Goal: Obtain resource: Download file/media

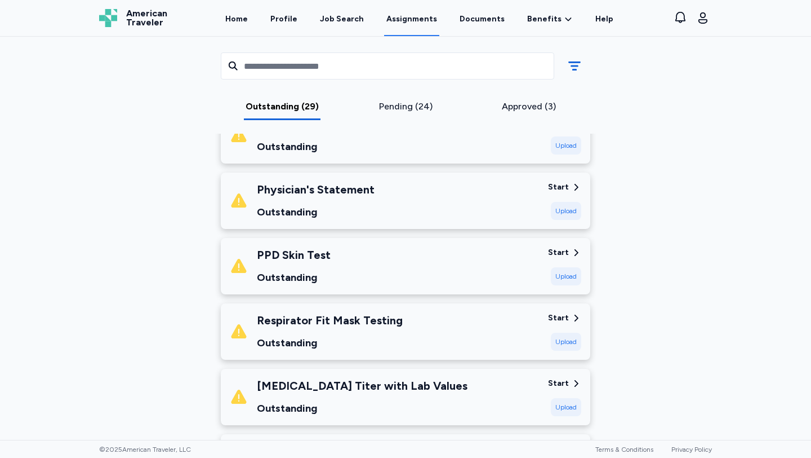
scroll to position [720, 0]
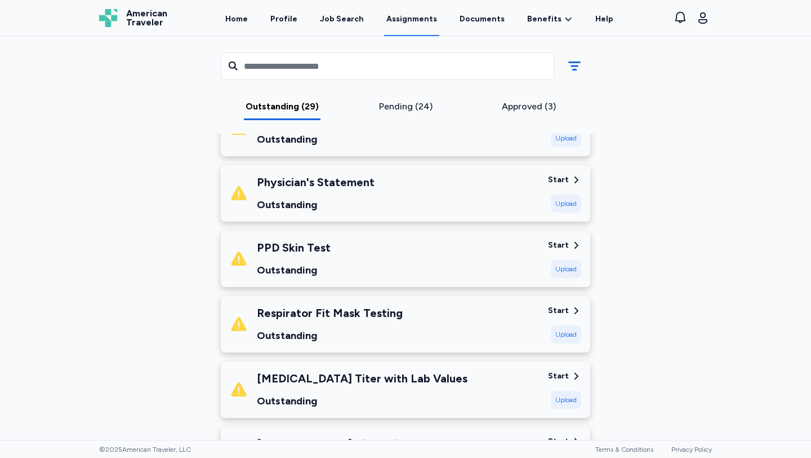
click at [562, 177] on div "Start" at bounding box center [558, 179] width 21 height 11
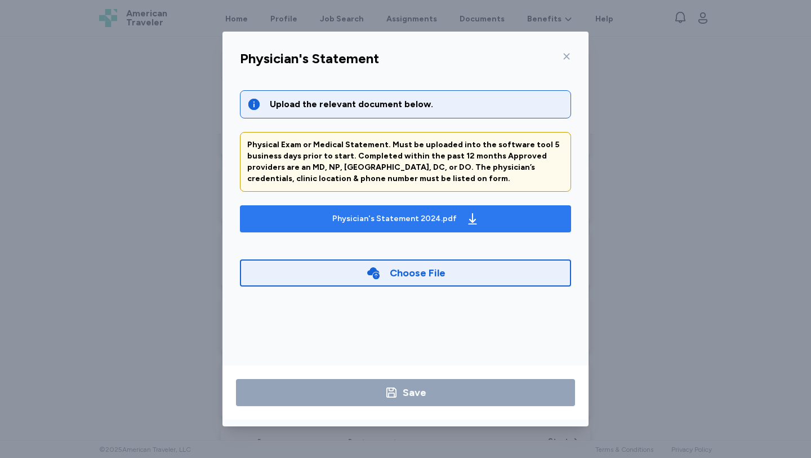
click at [442, 219] on div "Physician's Statement 2024.pdf" at bounding box center [394, 218] width 125 height 11
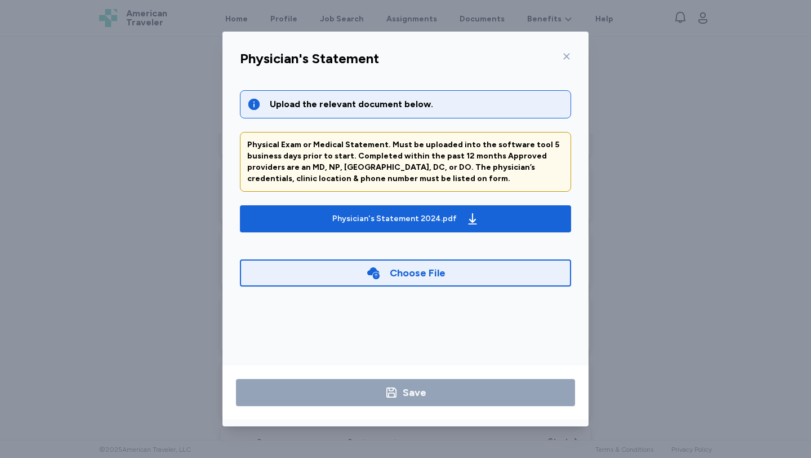
click at [567, 55] on icon at bounding box center [566, 56] width 9 height 9
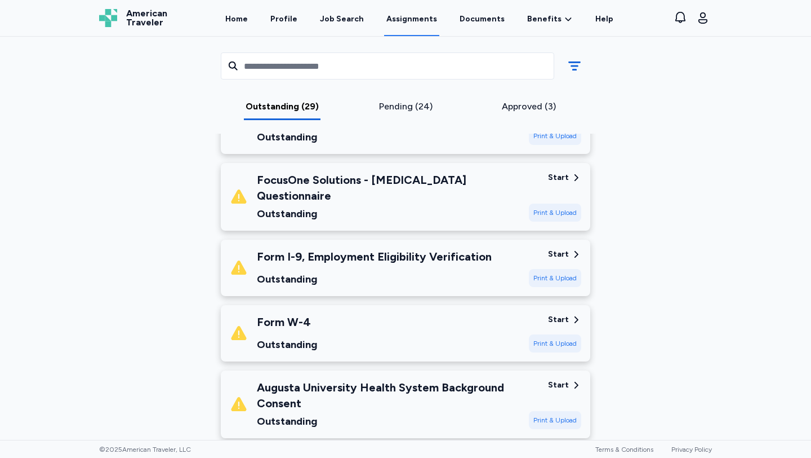
scroll to position [1384, 0]
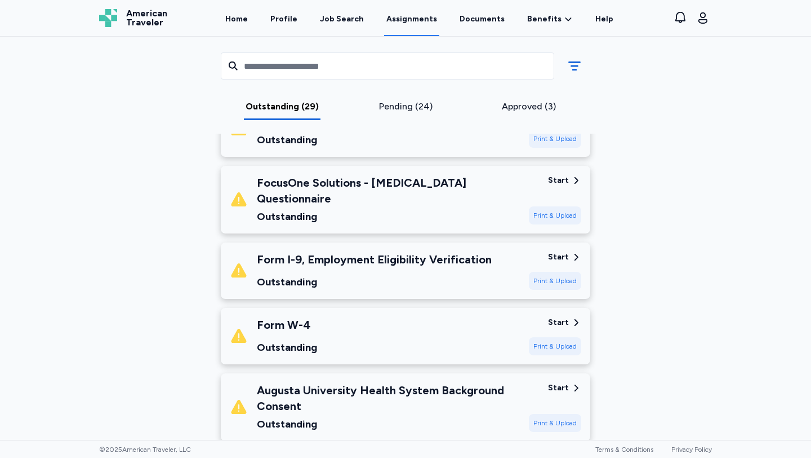
click at [566, 317] on div "Start" at bounding box center [558, 322] width 21 height 11
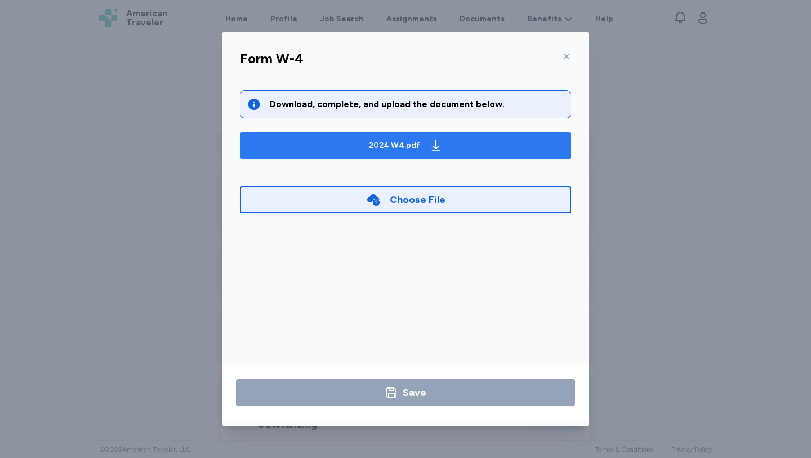
click at [412, 142] on div "2024 W4.pdf" at bounding box center [394, 145] width 51 height 11
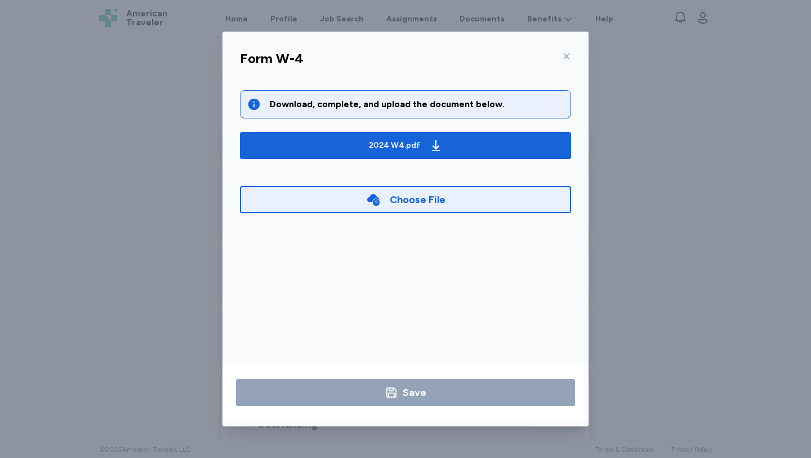
click at [569, 55] on icon at bounding box center [566, 56] width 9 height 9
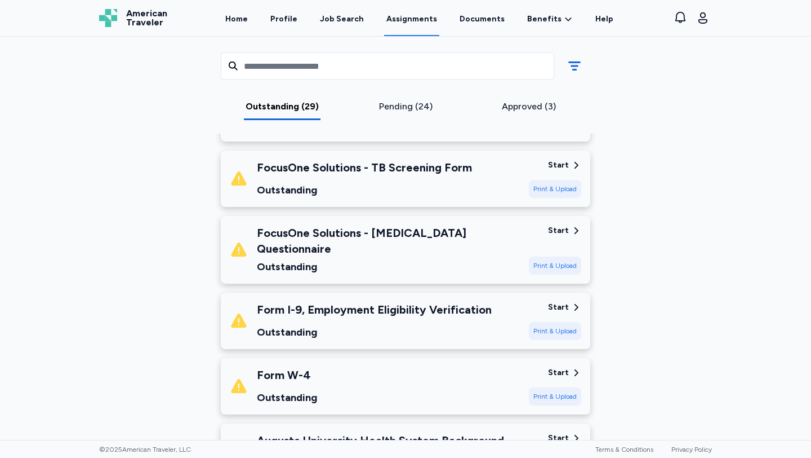
scroll to position [1333, 0]
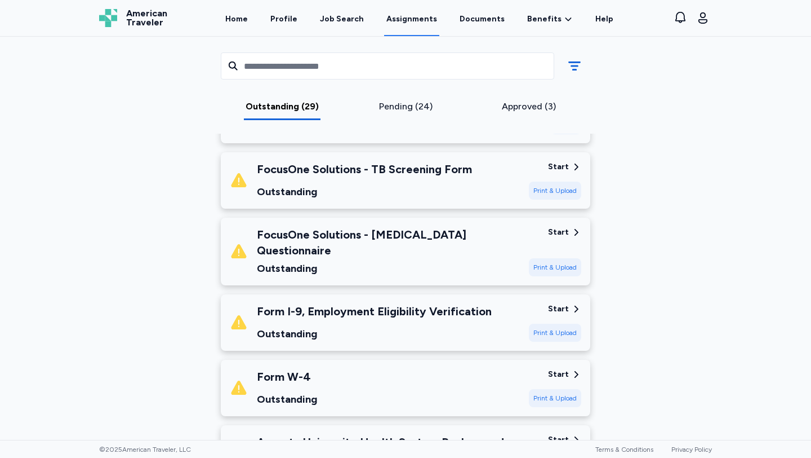
click at [565, 303] on div "Start" at bounding box center [558, 308] width 21 height 11
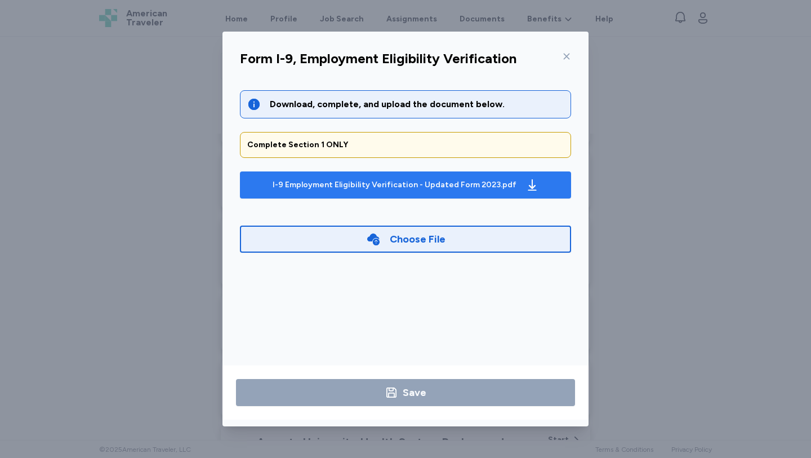
click at [516, 180] on div "I-9 Employment Eligibility Verification - Updated Form 2023.pdf" at bounding box center [405, 185] width 271 height 18
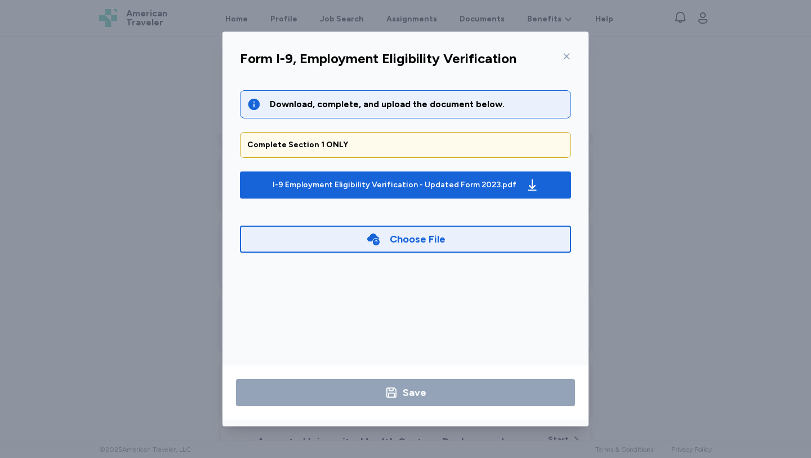
click at [567, 57] on icon at bounding box center [567, 57] width 6 height 6
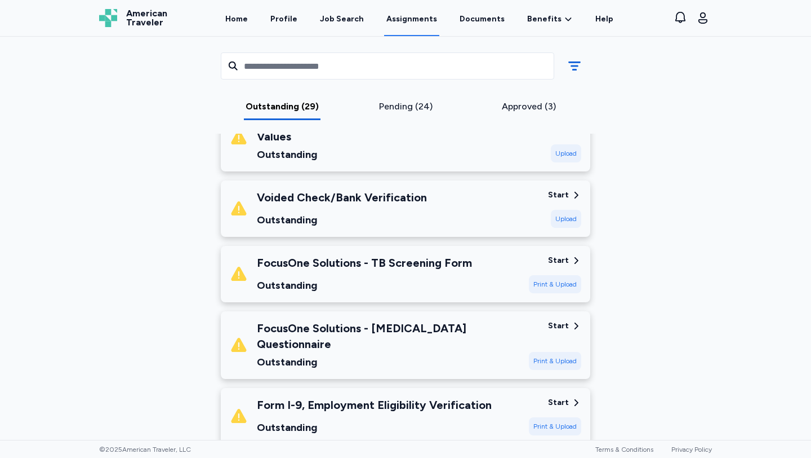
scroll to position [1238, 0]
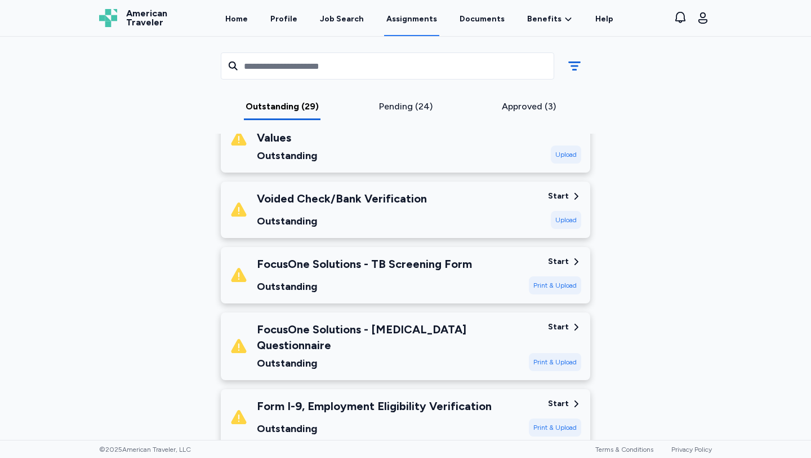
click at [563, 321] on div "Start" at bounding box center [558, 326] width 21 height 11
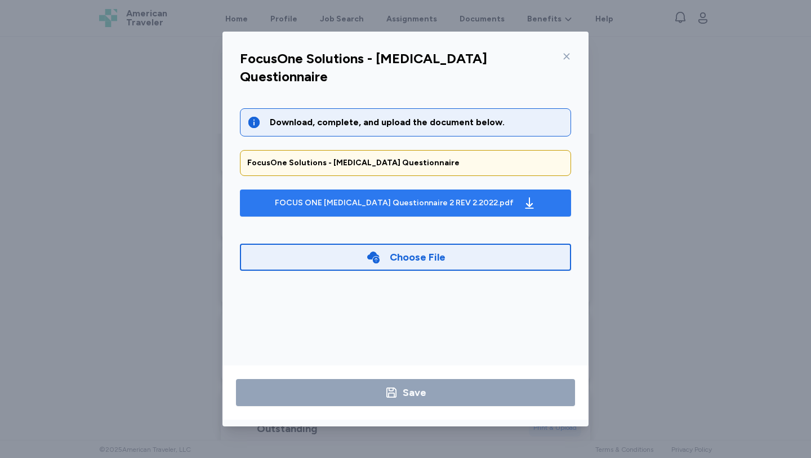
click at [501, 194] on div "FOCUS ONE [MEDICAL_DATA] Questionnaire 2 REV 2.2022.pdf" at bounding box center [406, 203] width 266 height 18
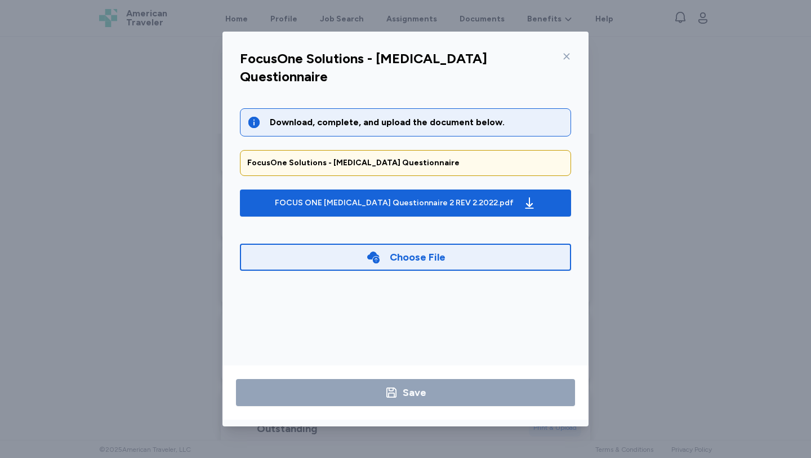
click at [375, 251] on icon at bounding box center [373, 257] width 12 height 12
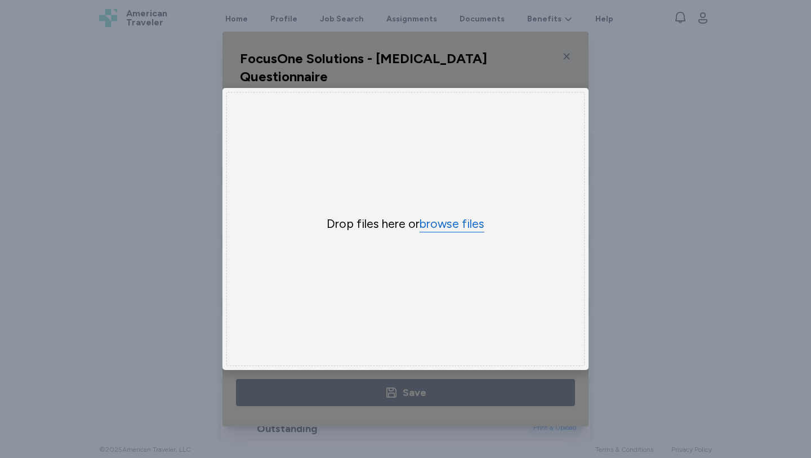
click at [443, 220] on button "browse files" at bounding box center [452, 224] width 65 height 16
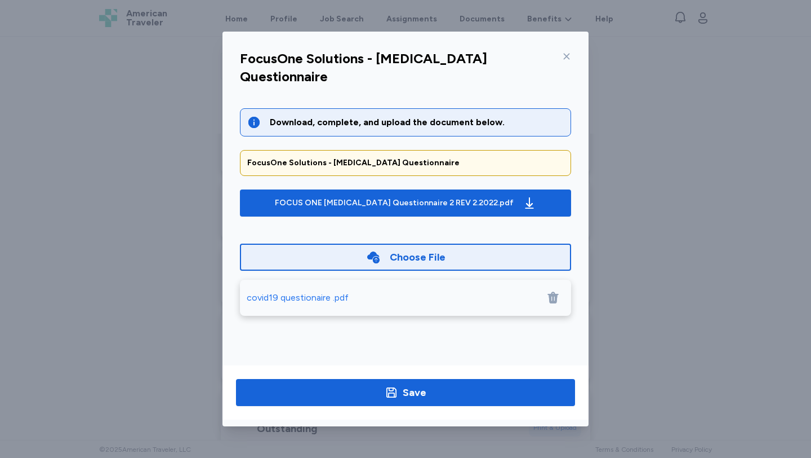
click at [320, 291] on div "covid19 questionaire .pdf" at bounding box center [298, 298] width 102 height 14
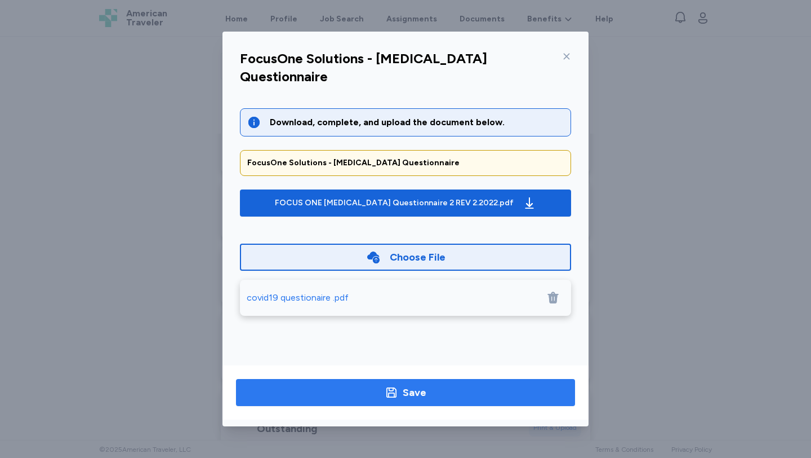
click at [410, 398] on div "Save" at bounding box center [415, 392] width 24 height 16
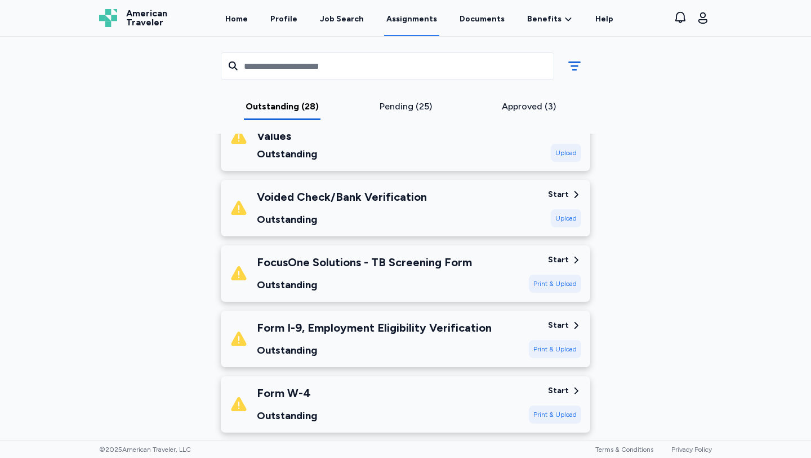
scroll to position [1242, 0]
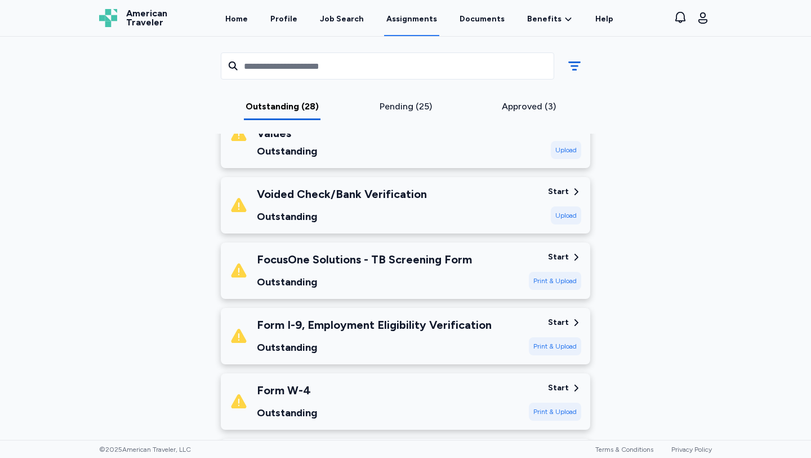
click at [564, 251] on div "Start" at bounding box center [558, 256] width 21 height 11
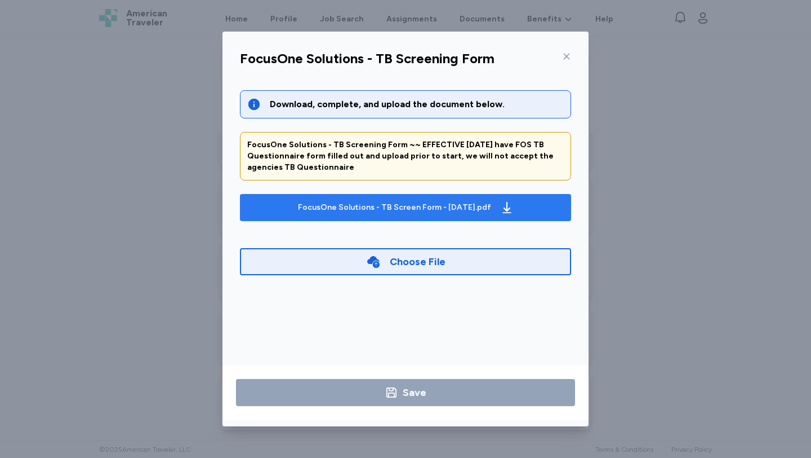
click at [491, 205] on div "FocusOne Solutions - TB Screen Form - [DATE].pdf" at bounding box center [394, 207] width 193 height 11
